Goal: Navigation & Orientation: Find specific page/section

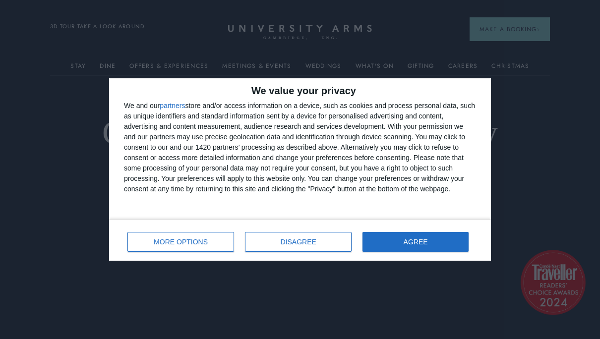
click at [395, 252] on div "MORE OPTIONS DISAGREE AGREE" at bounding box center [300, 240] width 352 height 28
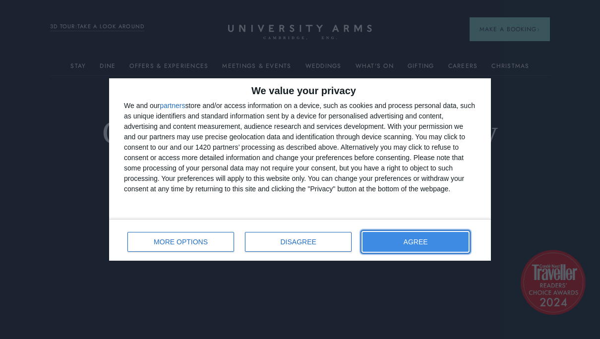
click at [402, 244] on button "AGREE" at bounding box center [416, 242] width 106 height 20
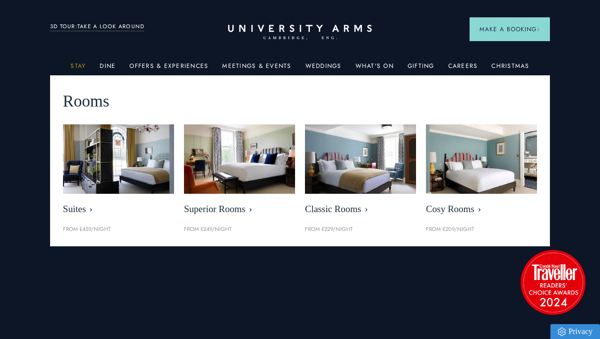
click at [75, 64] on link "Stay" at bounding box center [77, 69] width 15 height 13
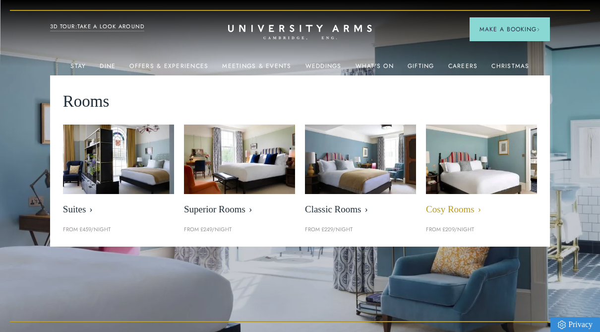
click at [439, 167] on img at bounding box center [482, 159] width 128 height 80
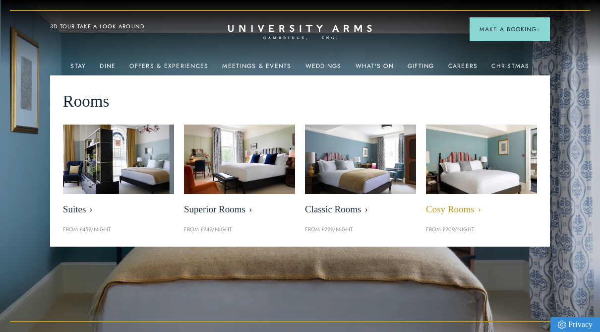
click at [462, 210] on span "Cosy Rooms" at bounding box center [481, 209] width 111 height 11
click at [463, 207] on span "Cosy Rooms" at bounding box center [481, 209] width 111 height 11
